Goal: Navigation & Orientation: Find specific page/section

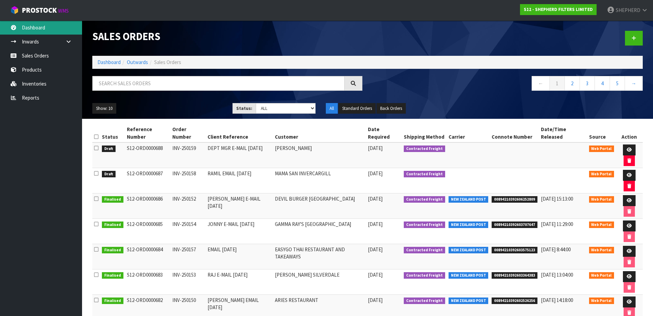
click at [38, 28] on link "Dashboard" at bounding box center [41, 28] width 82 height 14
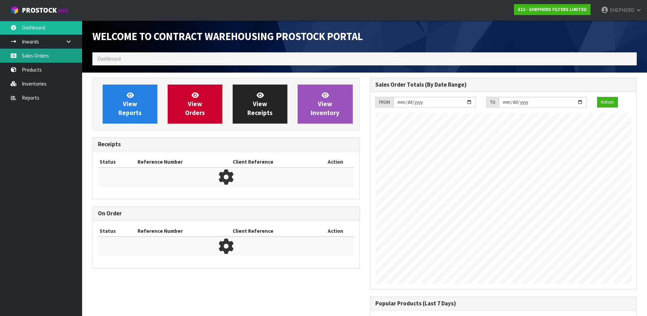
click at [37, 57] on link "Sales Orders" at bounding box center [41, 56] width 82 height 14
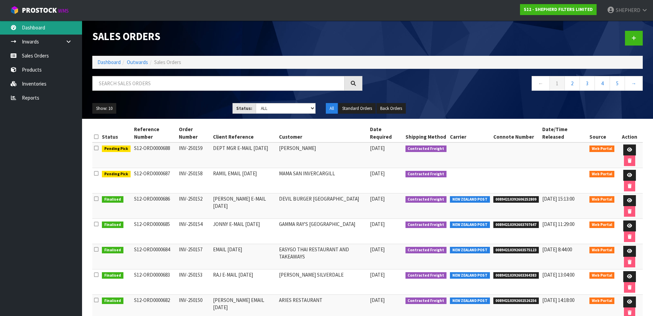
click at [31, 31] on link "Dashboard" at bounding box center [41, 28] width 82 height 14
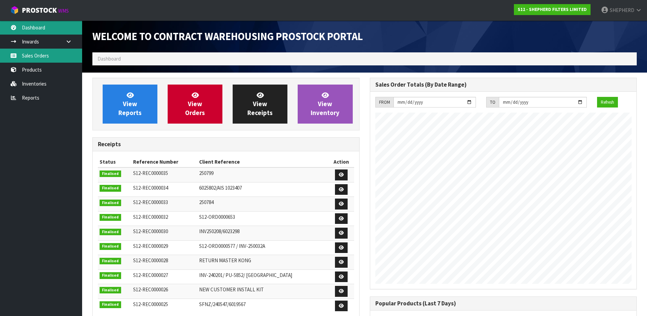
scroll to position [302, 277]
click at [36, 56] on link "Sales Orders" at bounding box center [41, 56] width 82 height 14
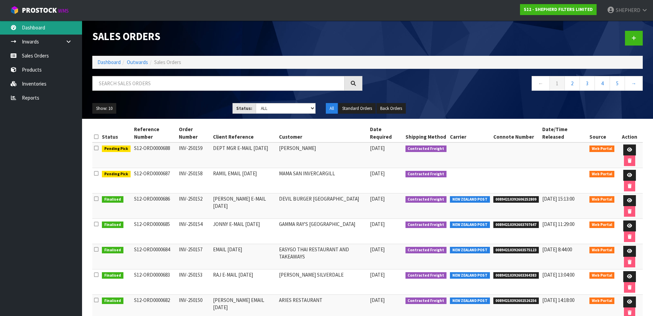
click at [45, 30] on link "Dashboard" at bounding box center [41, 28] width 82 height 14
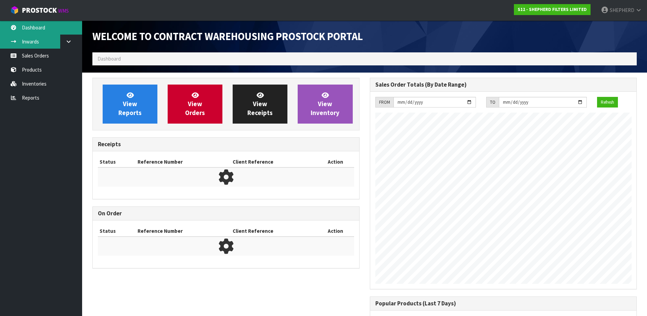
scroll to position [302, 277]
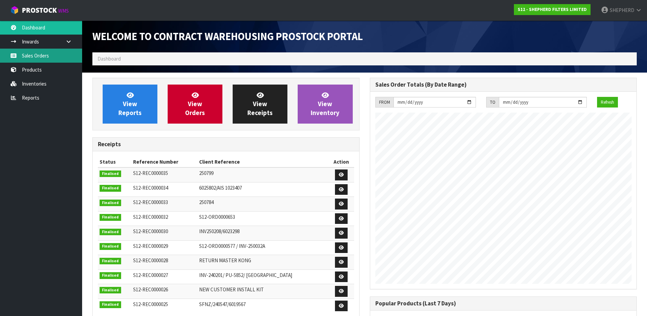
click at [40, 57] on link "Sales Orders" at bounding box center [41, 56] width 82 height 14
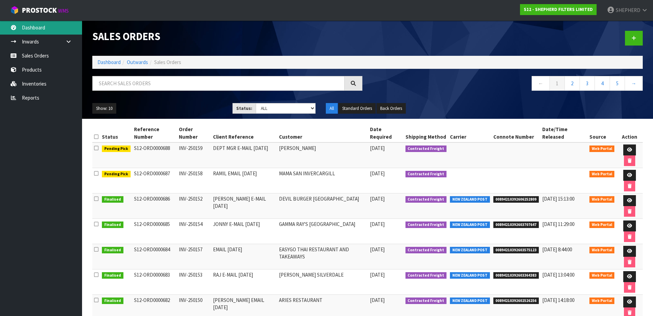
click at [26, 31] on link "Dashboard" at bounding box center [41, 28] width 82 height 14
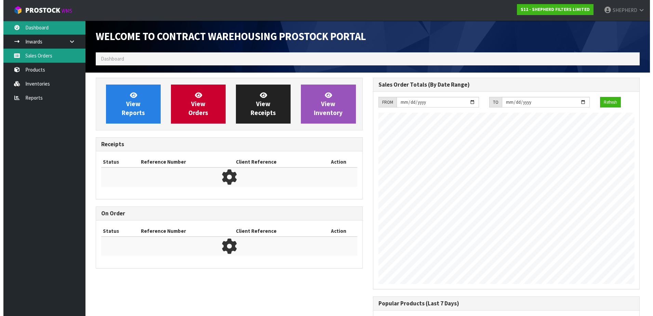
scroll to position [302, 277]
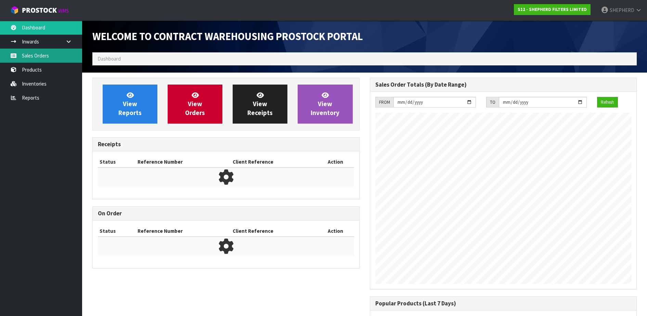
click at [29, 55] on link "Sales Orders" at bounding box center [41, 56] width 82 height 14
